Goal: Information Seeking & Learning: Learn about a topic

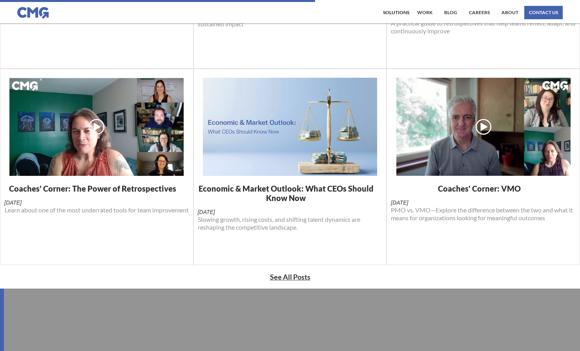
scroll to position [323, 0]
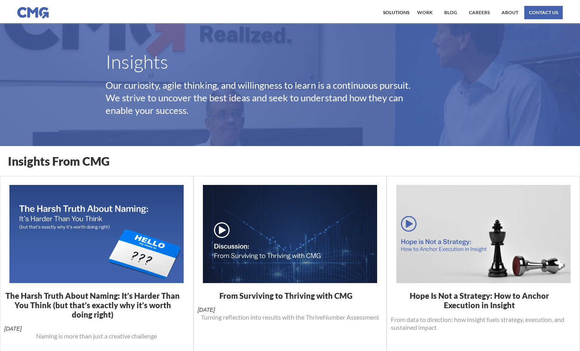
click at [151, 302] on h1 "The Harsh Truth About Naming: It’s Harder Than You Think (but that’s exactly wh…" at bounding box center [96, 305] width 185 height 28
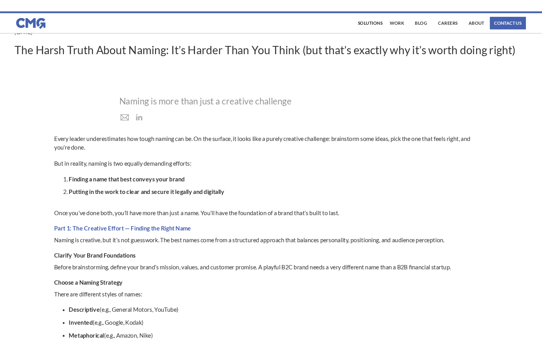
scroll to position [66, 0]
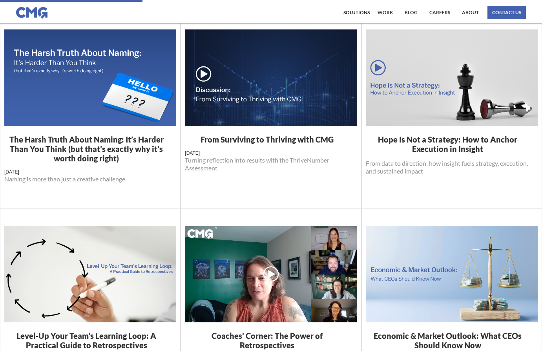
scroll to position [176, 0]
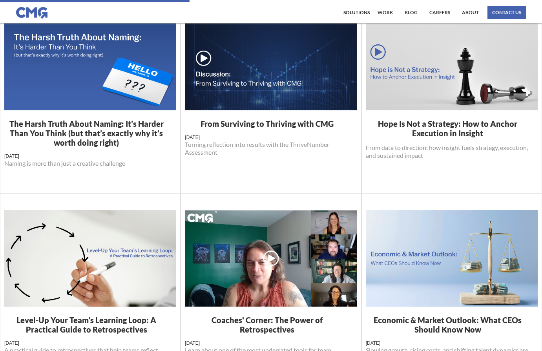
click at [92, 140] on h1 "The Harsh Truth About Naming: It’s Harder Than You Think (but that’s exactly wh…" at bounding box center [90, 133] width 172 height 28
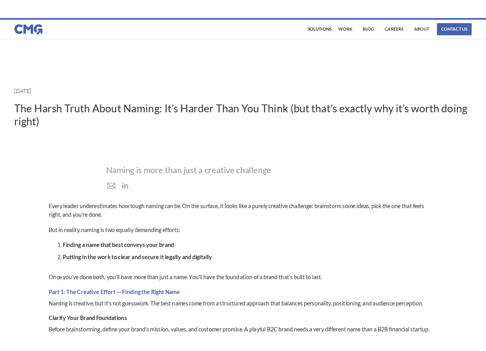
scroll to position [2, 0]
